Goal: Task Accomplishment & Management: Manage account settings

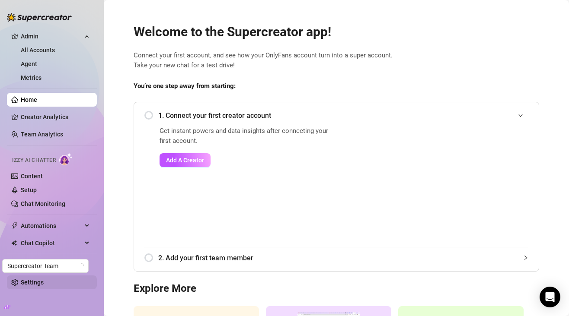
click at [40, 284] on link "Settings" at bounding box center [32, 282] width 23 height 7
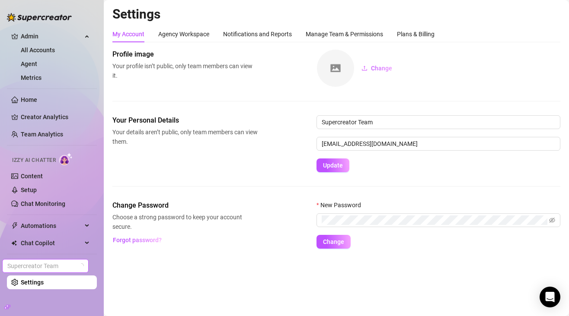
click at [37, 267] on span "Supercreator Team" at bounding box center [45, 266] width 76 height 13
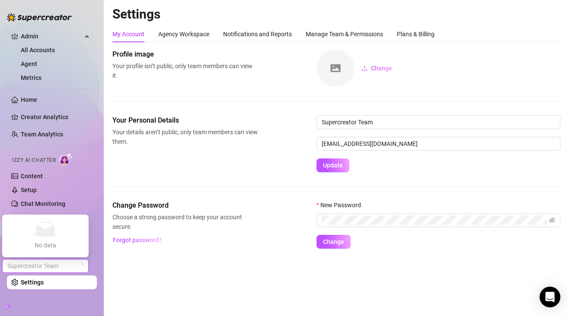
click at [34, 237] on icon "No data" at bounding box center [46, 229] width 28 height 15
click at [43, 271] on span "Supercreator Team" at bounding box center [45, 266] width 76 height 13
